Goal: Check status

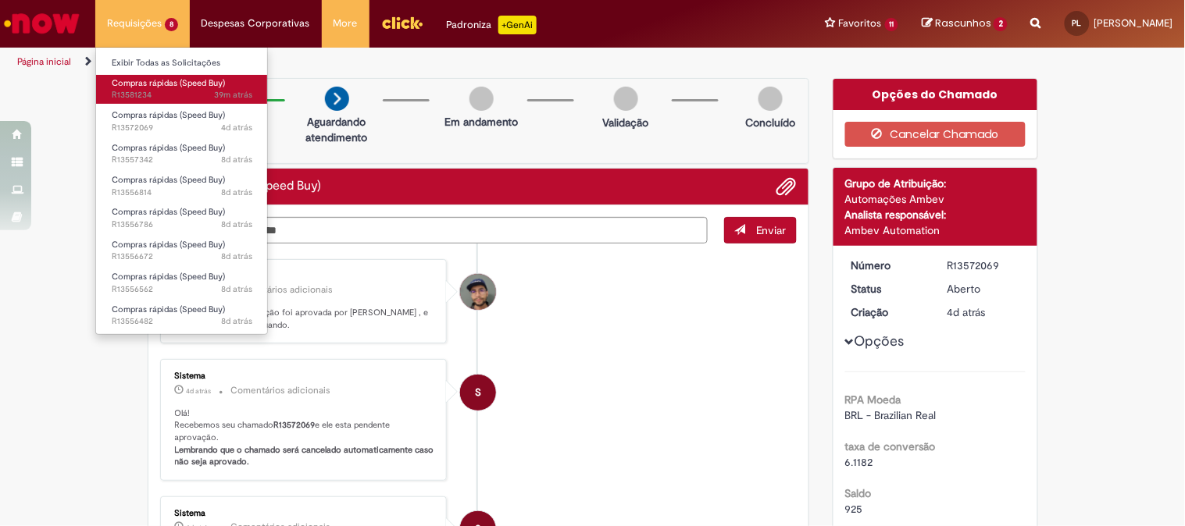
click at [123, 84] on span "Compras rápidas (Speed Buy)" at bounding box center [168, 83] width 113 height 12
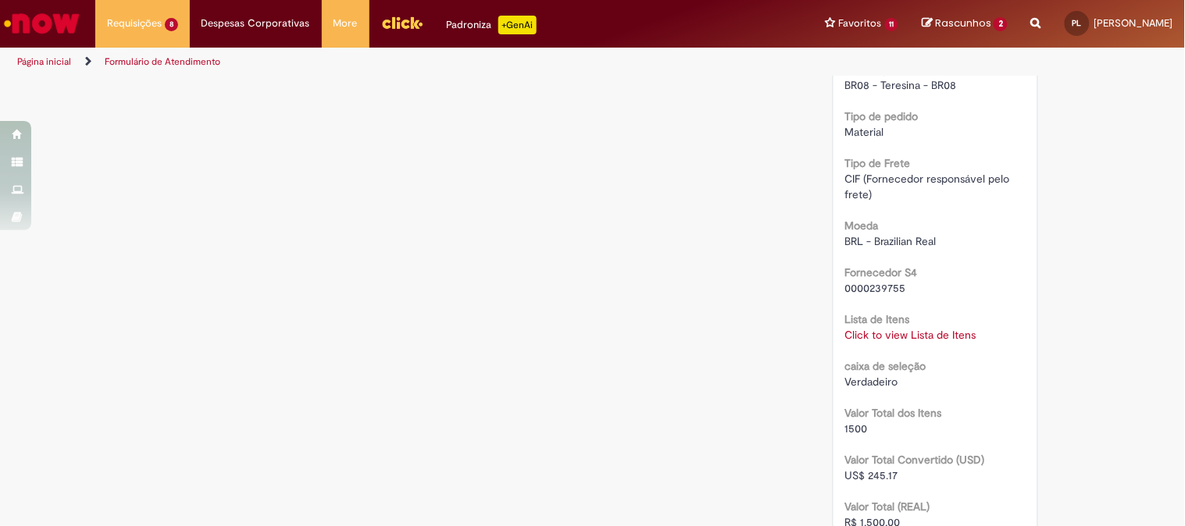
scroll to position [1304, 0]
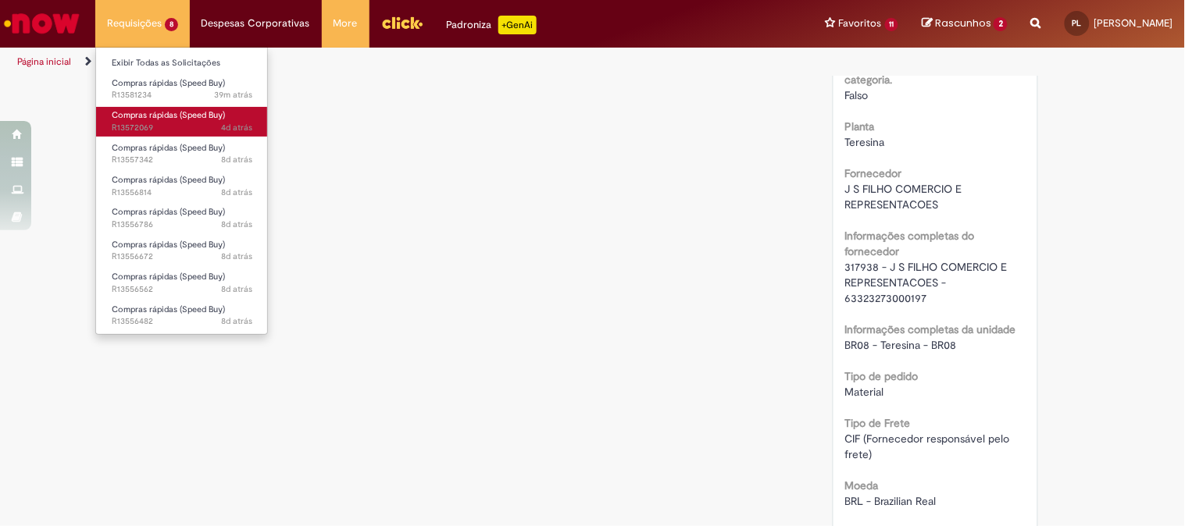
click at [138, 115] on span "Compras rápidas (Speed Buy)" at bounding box center [168, 115] width 113 height 12
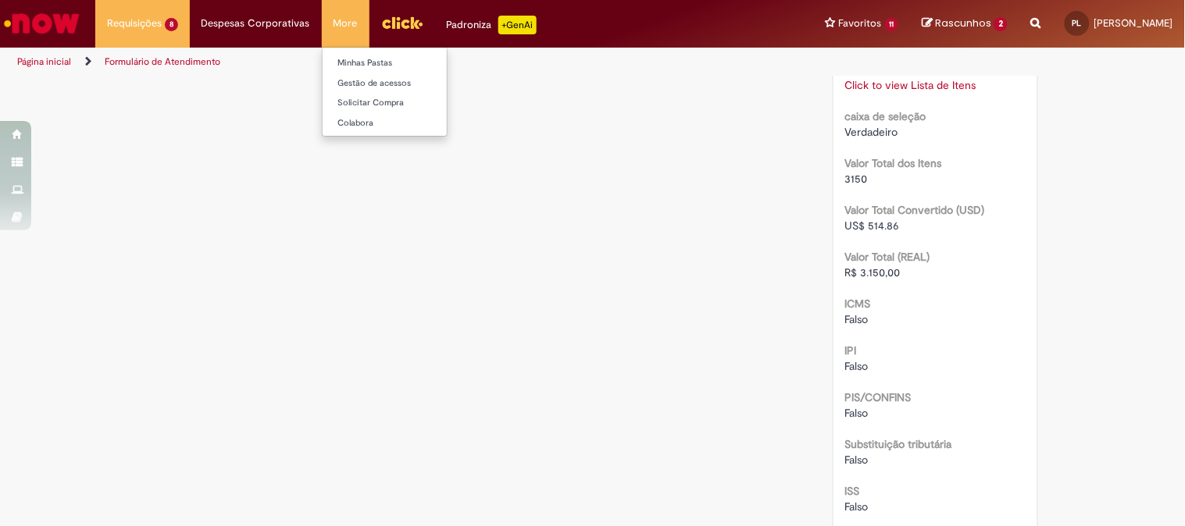
scroll to position [1304, 0]
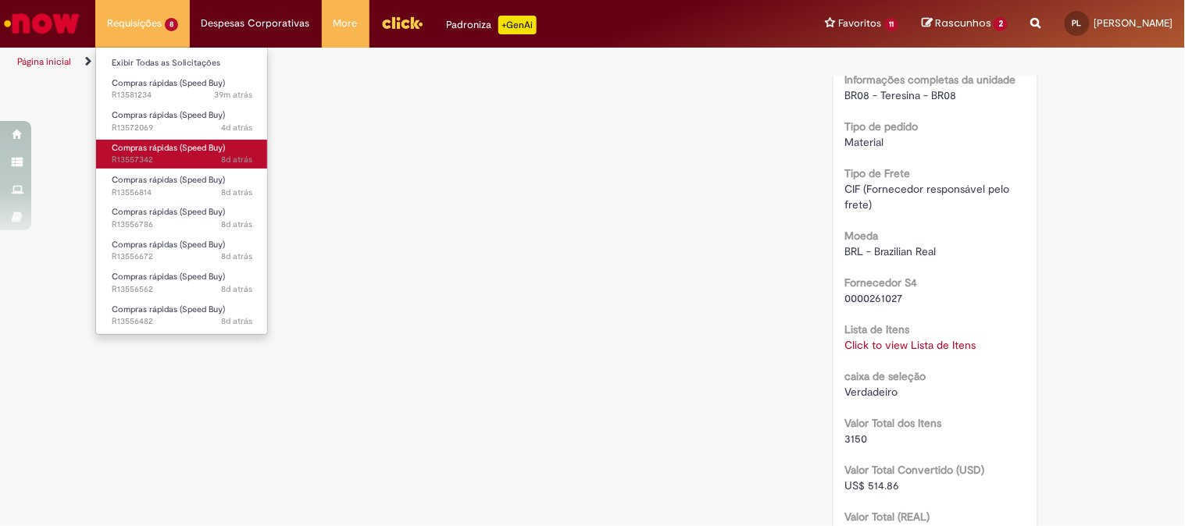
click at [146, 152] on span "Compras rápidas (Speed Buy)" at bounding box center [168, 148] width 113 height 12
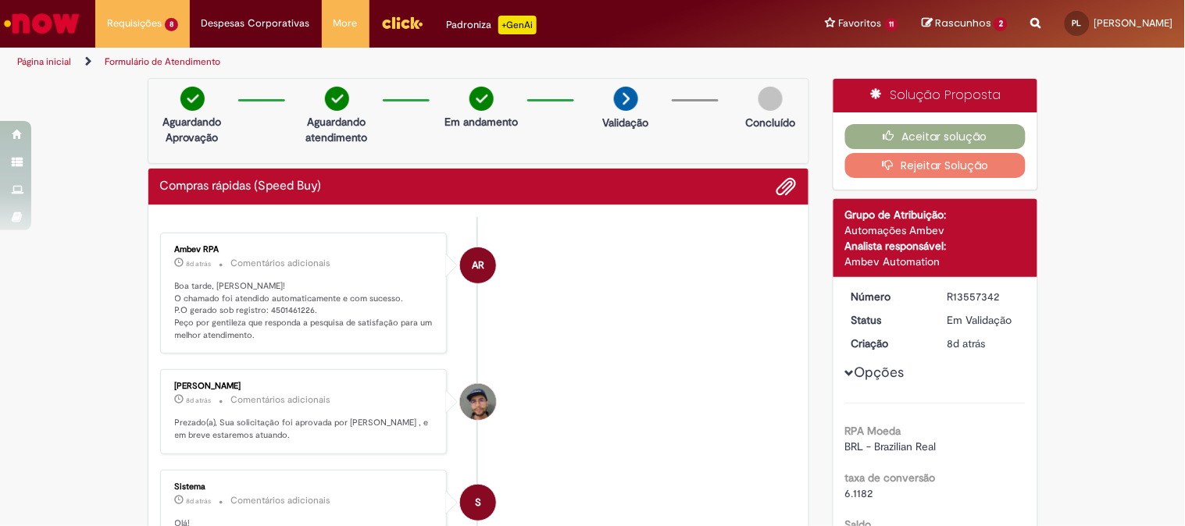
click at [718, 282] on li "AR Ambev RPA 8d atrás 8 dias atrás Comentários adicionais Boa tarde, [PERSON_NA…" at bounding box center [478, 294] width 637 height 122
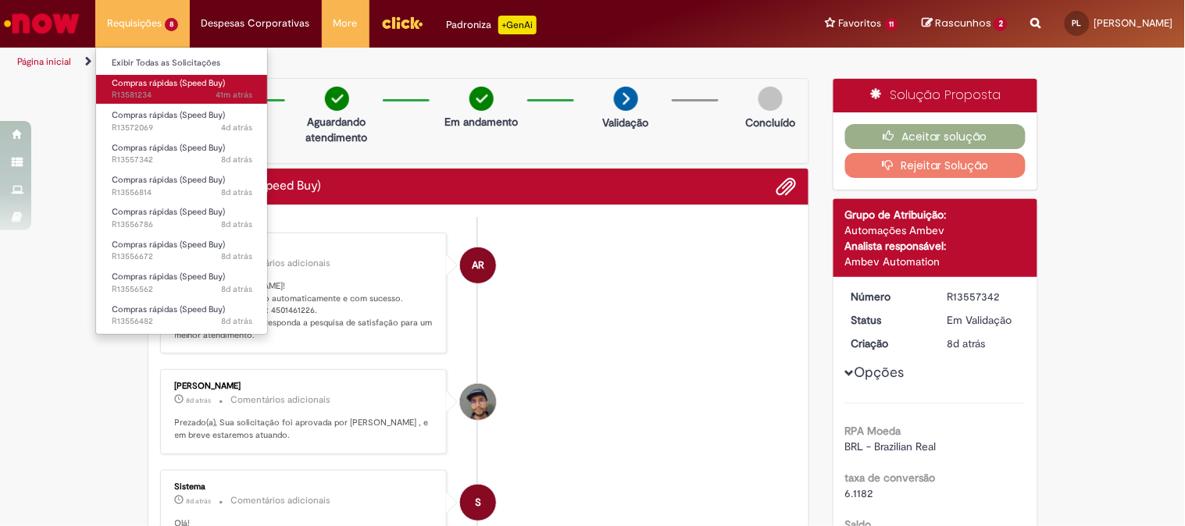
click at [131, 77] on span "Compras rápidas (Speed Buy)" at bounding box center [168, 83] width 113 height 12
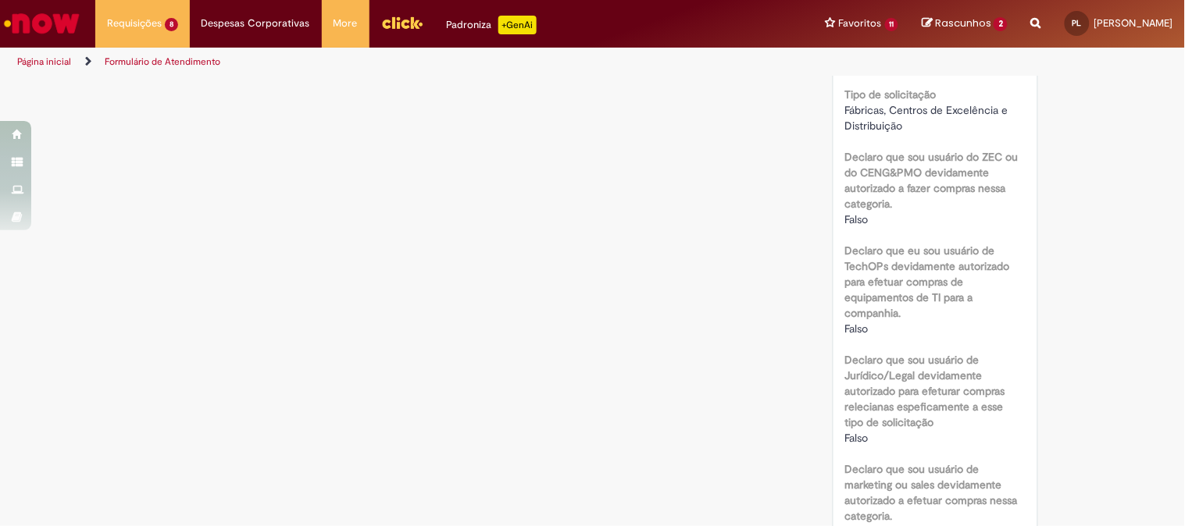
scroll to position [954, 0]
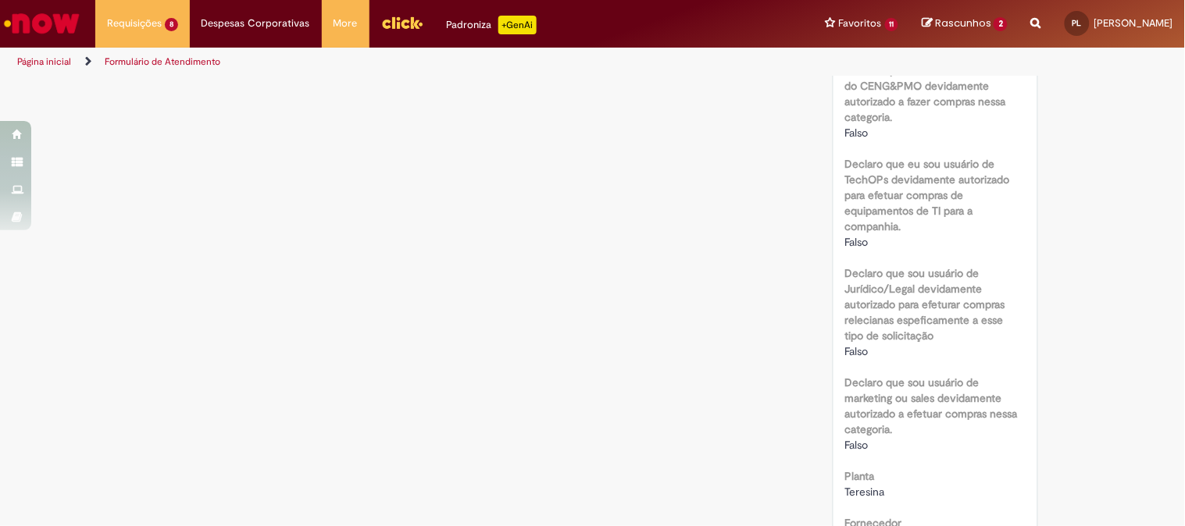
click at [1086, 292] on div "Verificar Código de Barras Aguardando Aprovação Aguardando atendimento Em andam…" at bounding box center [592, 475] width 1185 height 2702
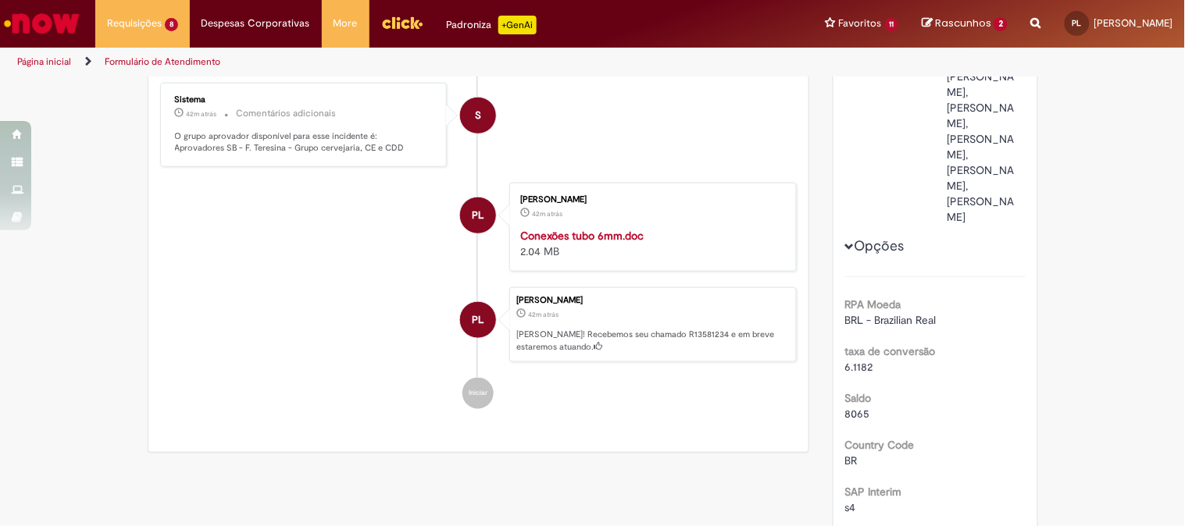
scroll to position [0, 0]
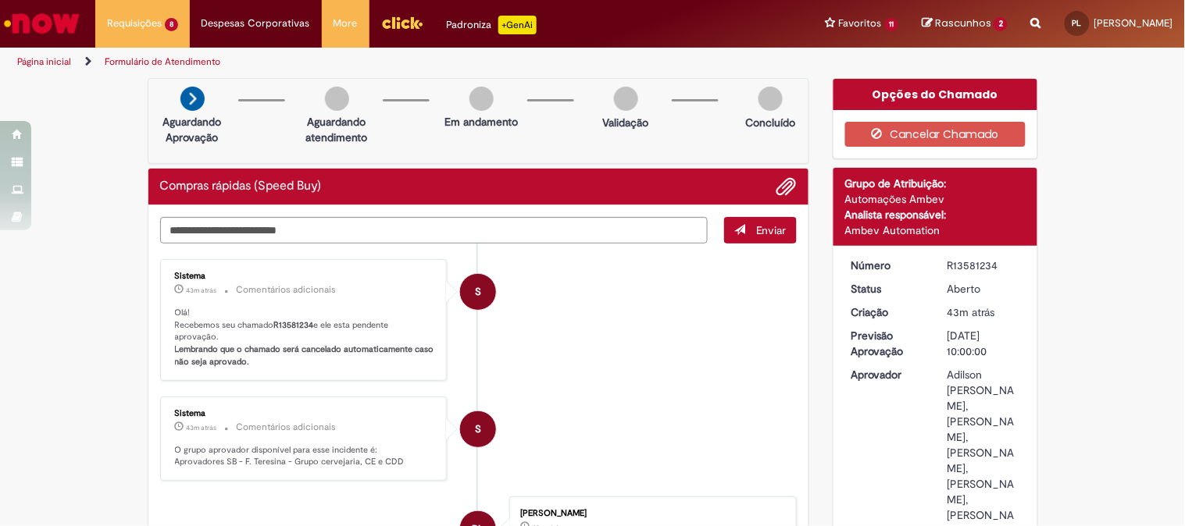
drag, startPoint x: 0, startPoint y: 502, endPoint x: 0, endPoint y: 560, distance: 57.8
drag, startPoint x: 0, startPoint y: 560, endPoint x: 622, endPoint y: 459, distance: 630.5
click at [622, 459] on li "S Sistema 43m atrás 43 minutos atrás Comentários adicionais O grupo aprovador d…" at bounding box center [478, 439] width 637 height 85
